Goal: Complete application form

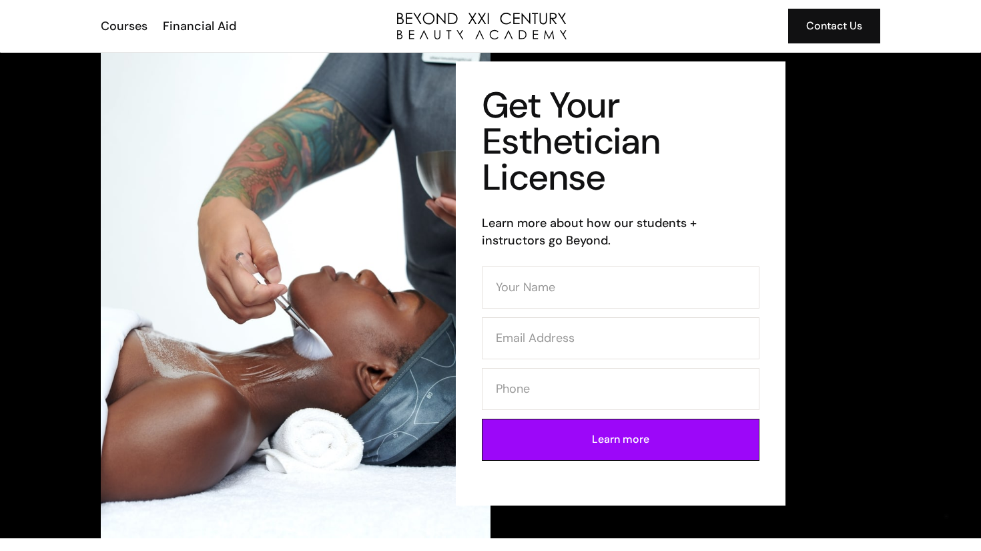
scroll to position [18, 0]
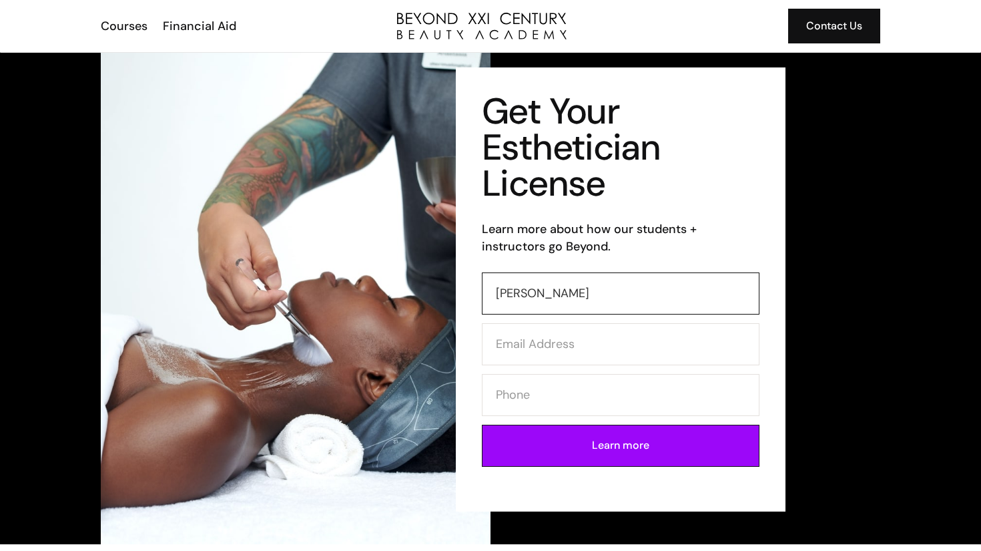
type input "mikaela rodriguez"
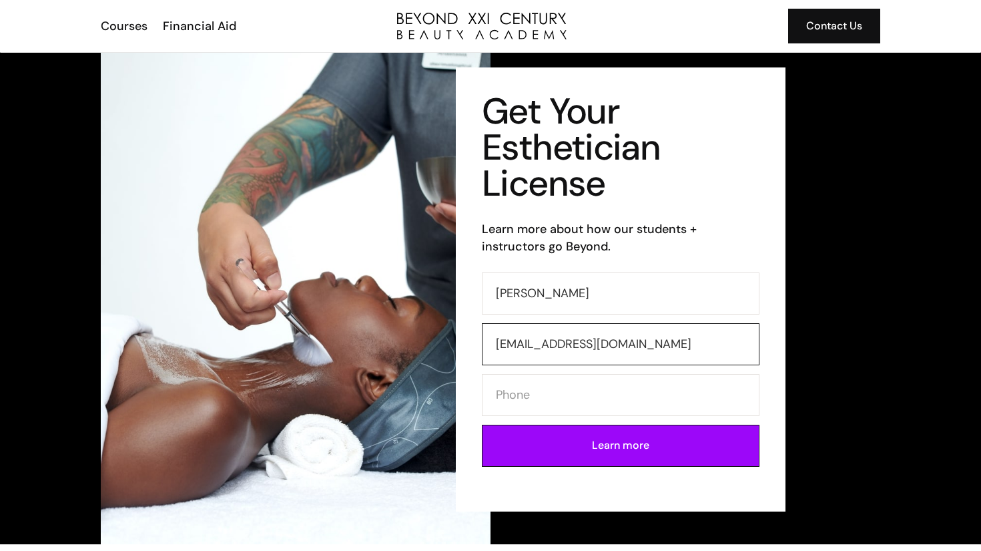
type input "mikaelar352@gmail.com"
type input "4243750142"
click at [589, 448] on input "Learn more" at bounding box center [621, 445] width 278 height 42
type input "Please wait..."
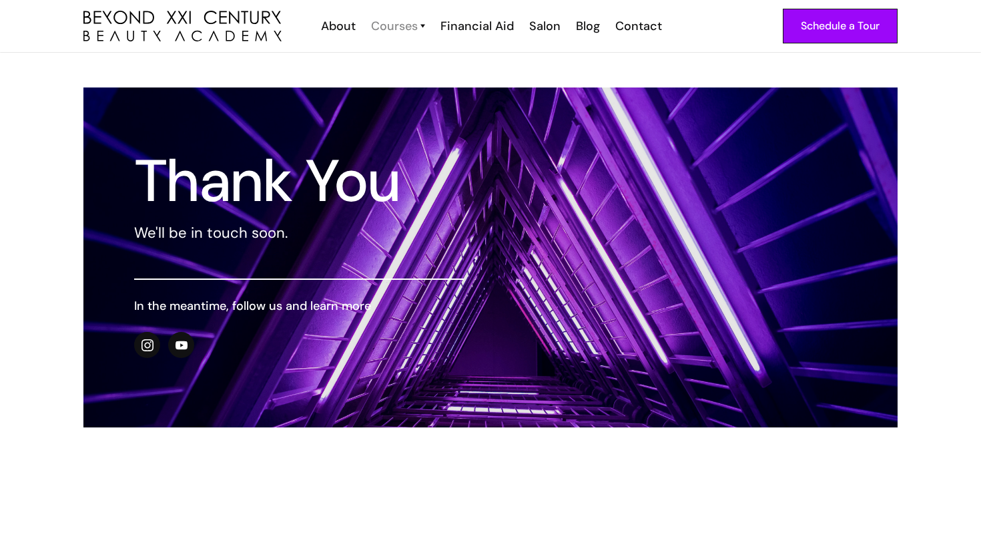
click at [392, 27] on div "Courses" at bounding box center [394, 25] width 47 height 17
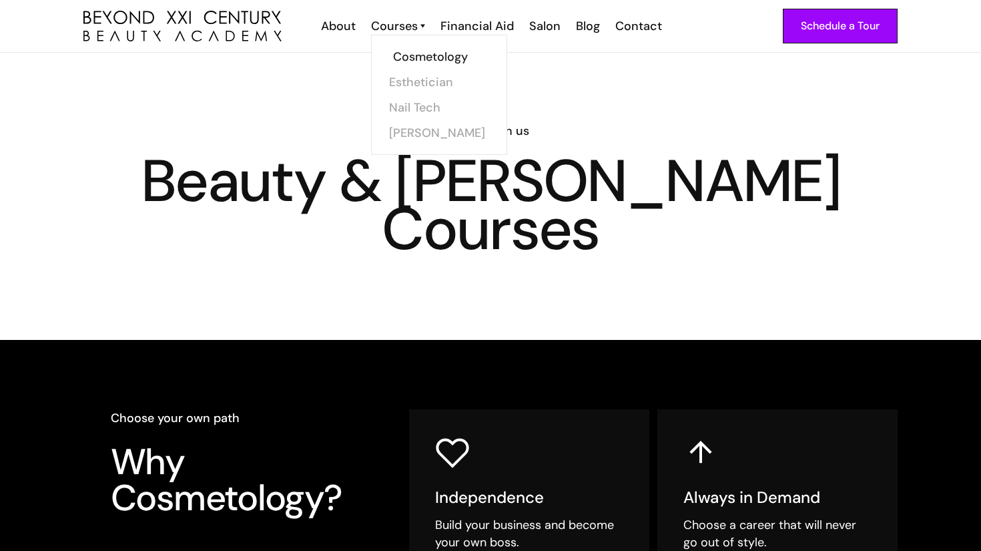
click at [416, 60] on link "Cosmetology" at bounding box center [443, 56] width 100 height 25
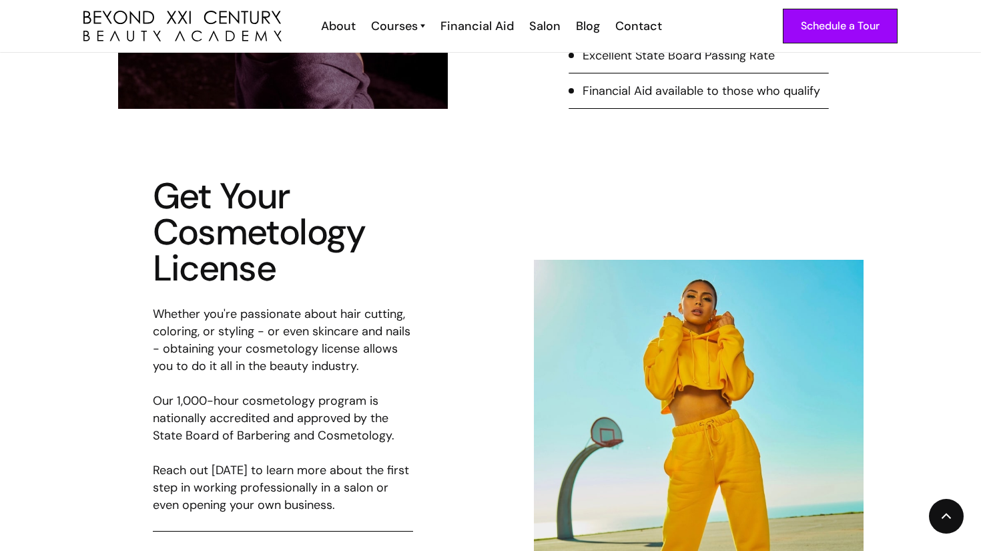
scroll to position [1245, 0]
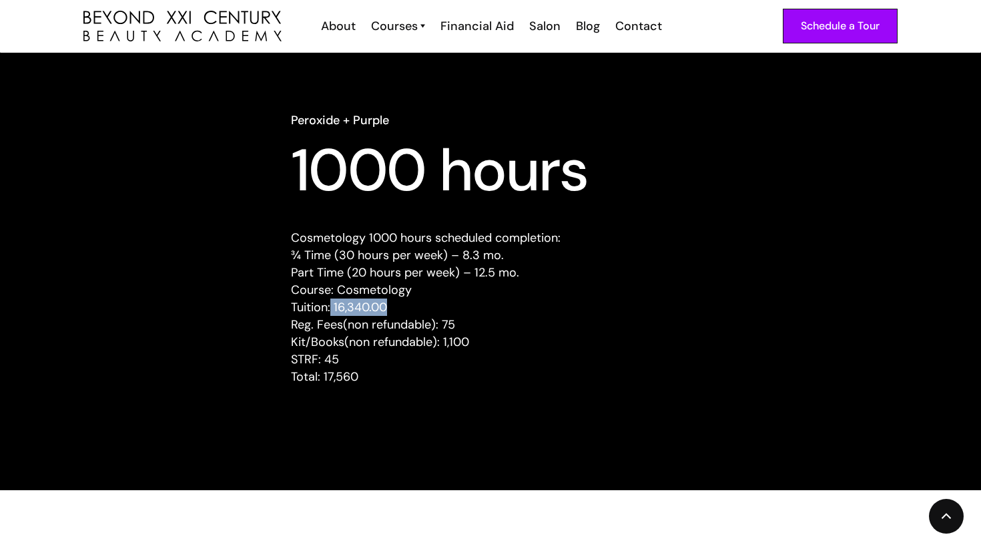
drag, startPoint x: 330, startPoint y: 308, endPoint x: 421, endPoint y: 307, distance: 90.8
click at [421, 307] on p "Cosmetology 1000 hours scheduled completion: ¾ Time (30 hours per week) – 8.3 m…" at bounding box center [490, 307] width 399 height 156
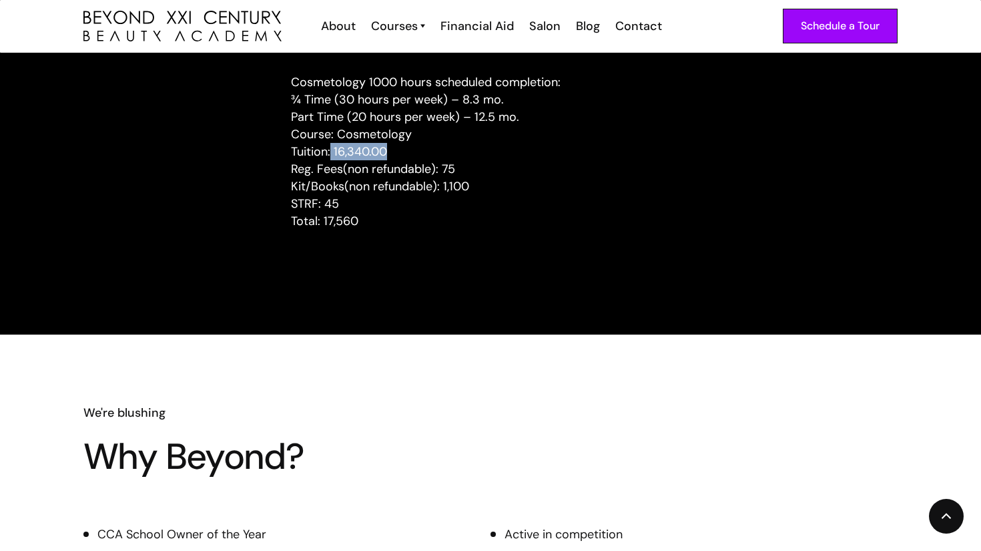
scroll to position [1402, 0]
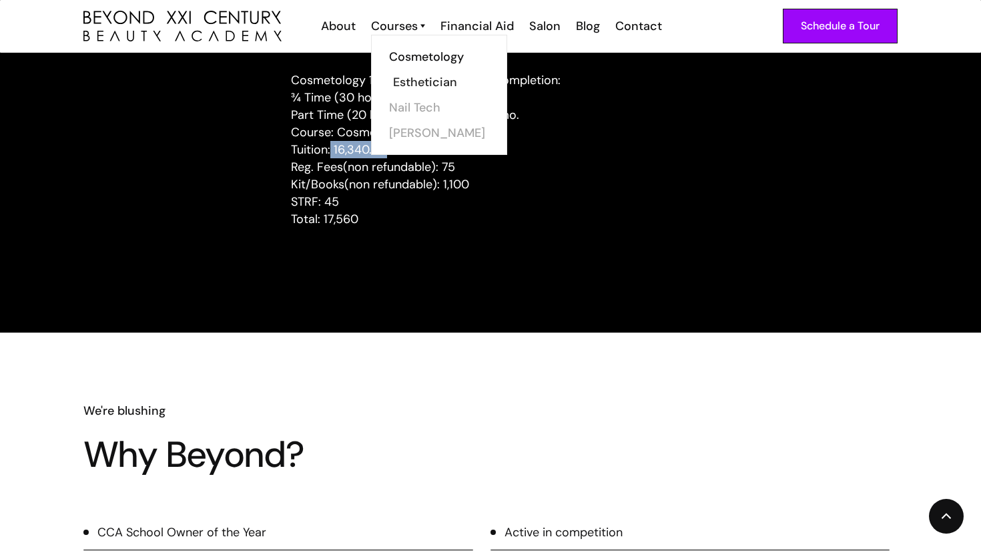
click at [427, 81] on link "Esthetician" at bounding box center [443, 81] width 100 height 25
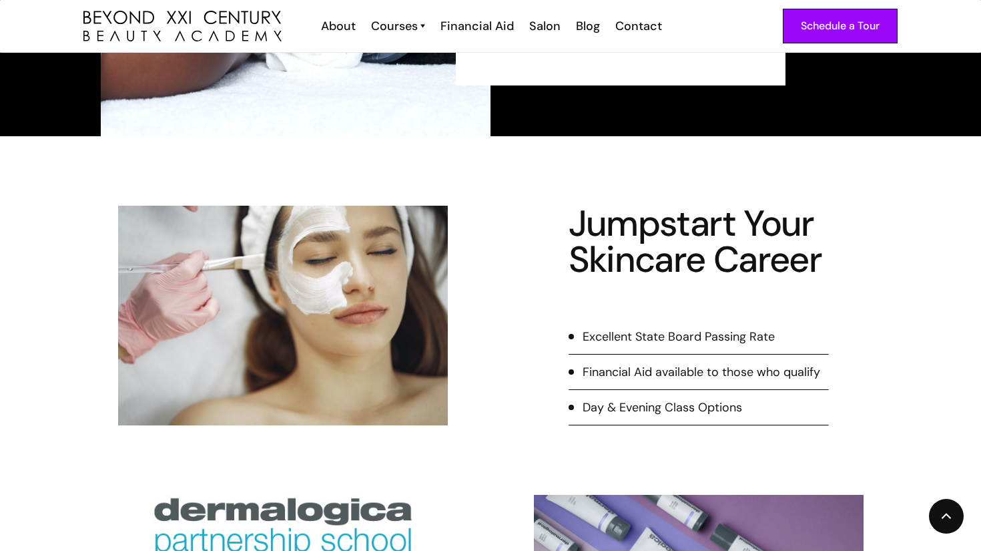
scroll to position [1272, 0]
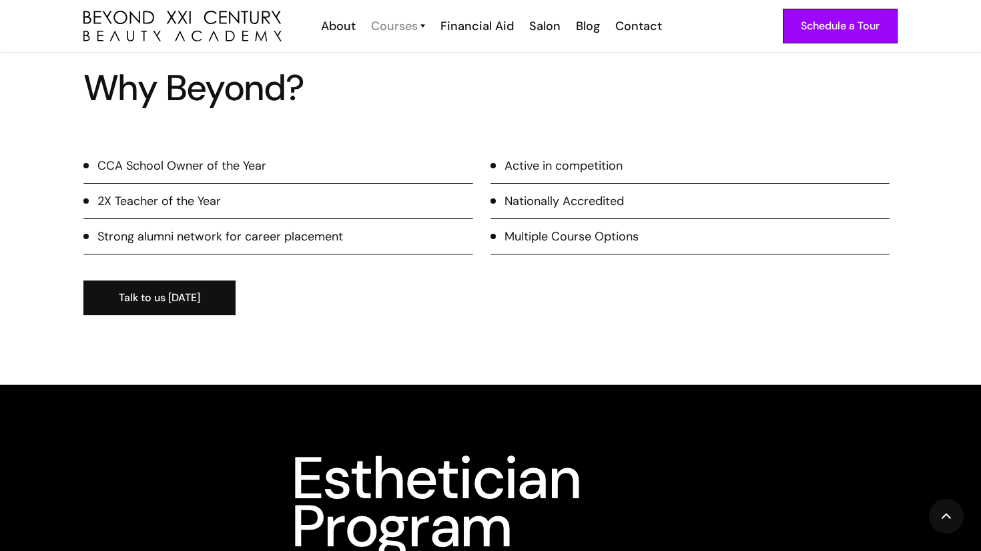
click at [404, 26] on div "Courses" at bounding box center [394, 25] width 47 height 17
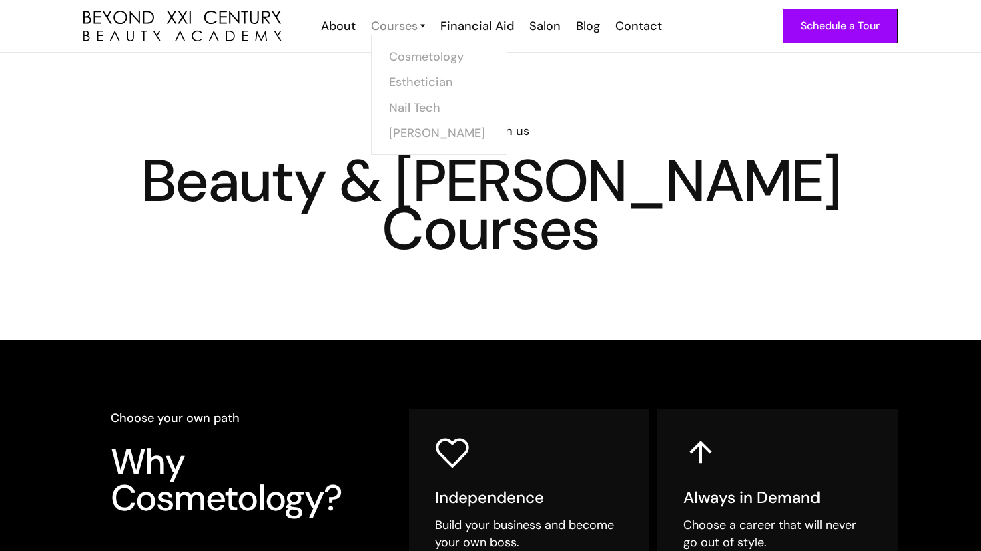
click at [401, 28] on div "Courses" at bounding box center [394, 25] width 47 height 17
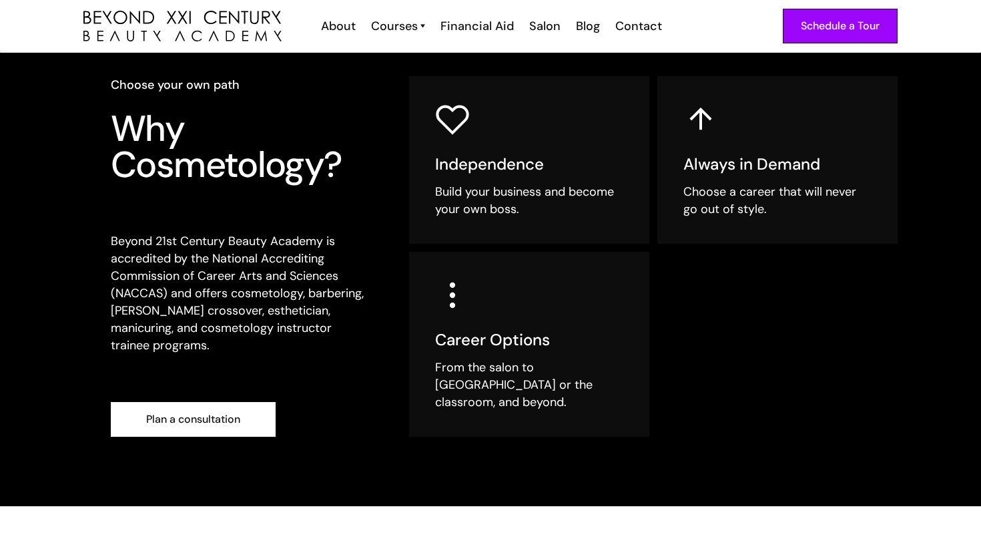
scroll to position [325, 0]
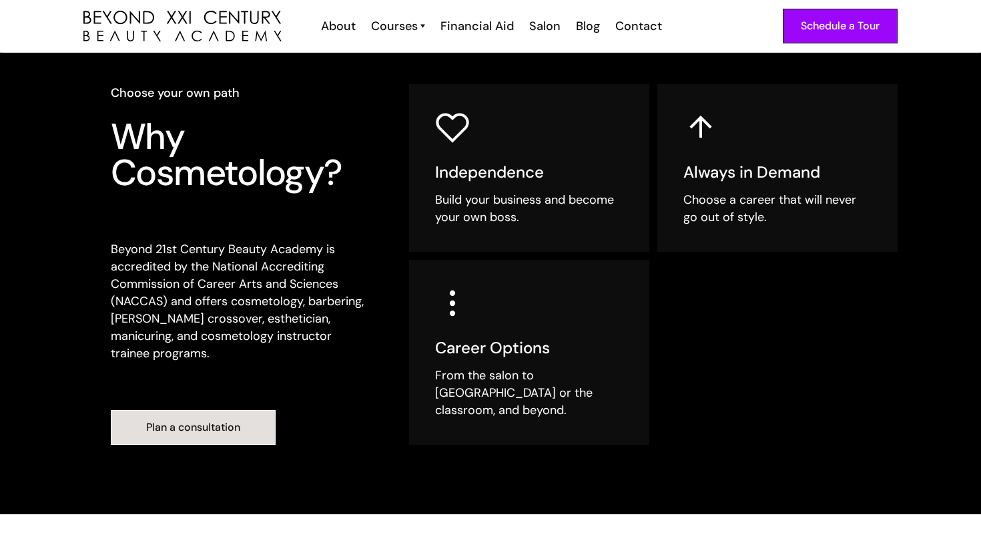
click at [214, 410] on link "Plan a consultation" at bounding box center [193, 427] width 165 height 35
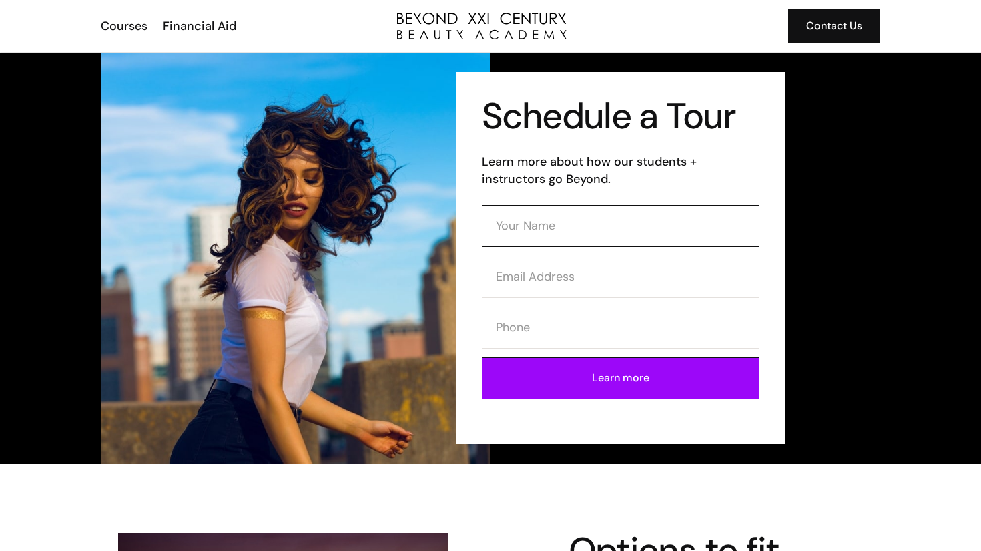
click at [549, 228] on input "Contact Form" at bounding box center [621, 226] width 278 height 42
click at [539, 230] on input "mika" at bounding box center [621, 226] width 278 height 42
click at [528, 226] on input "mikaela" at bounding box center [621, 226] width 278 height 42
type input "Mikaela Rodriguez"
type input "mikaela.rodriguez@student.hbcsd.org"
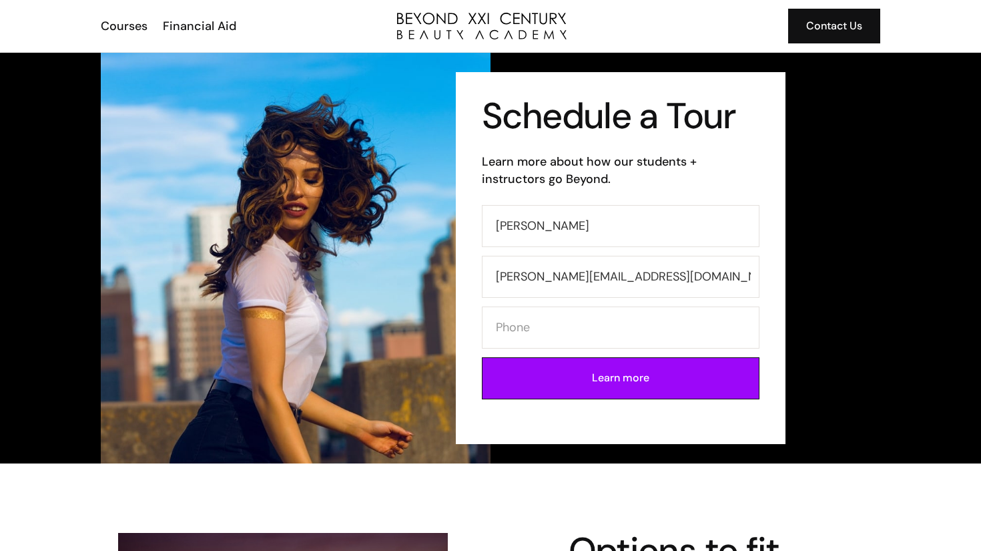
type input "4243750142"
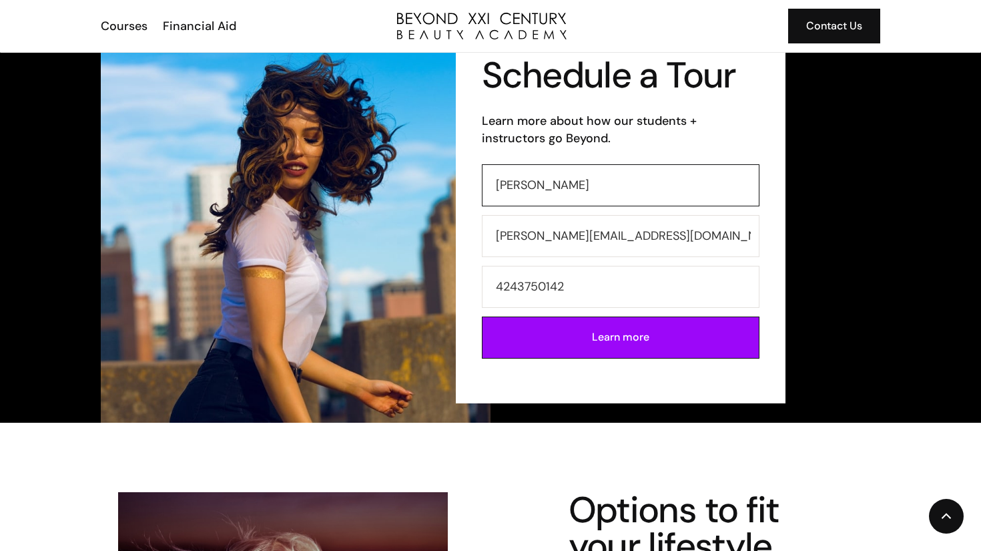
click at [589, 282] on input "4243750142" at bounding box center [621, 287] width 278 height 42
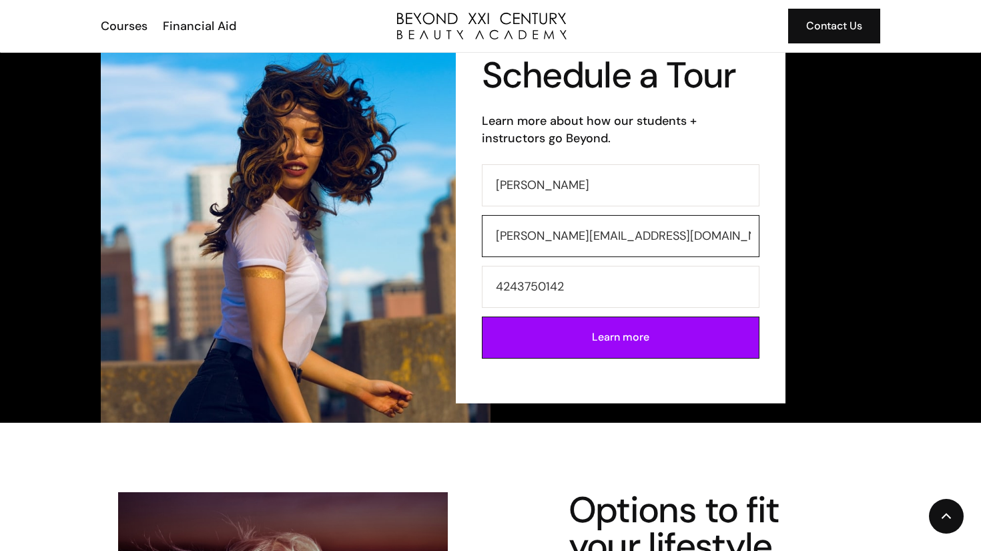
click at [572, 256] on input "mikaela.rodriguez@student.hbcsd.org" at bounding box center [621, 236] width 278 height 42
click at [563, 241] on input "mikaela.rodriguez@student.hbcsd.org" at bounding box center [621, 236] width 278 height 42
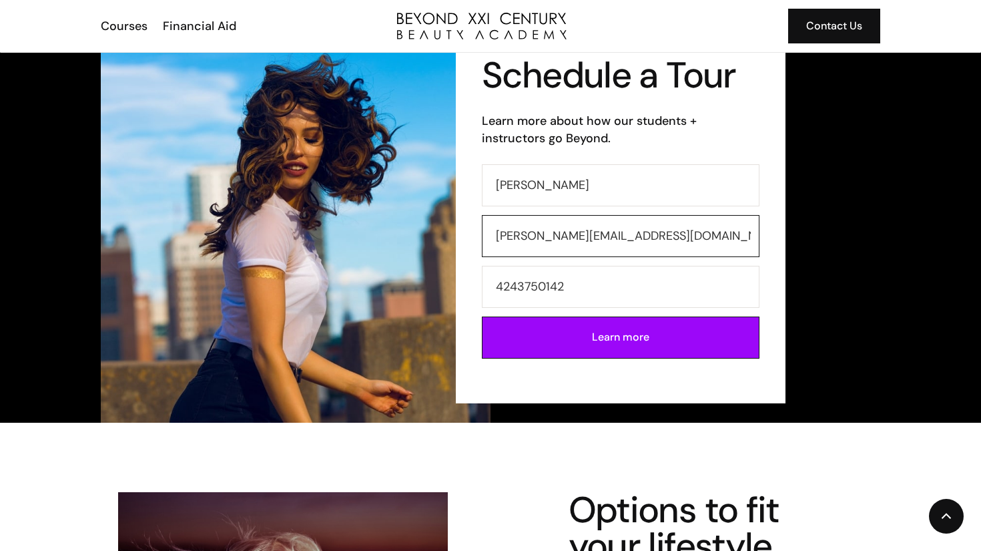
click at [563, 241] on input "mikaela.rodriguez@student.hbcsd.org" at bounding box center [621, 236] width 278 height 42
type input "mikaelar352@gmail.com"
click at [605, 334] on input "Learn more" at bounding box center [621, 337] width 278 height 42
type input "Please wait..."
